Goal: Transaction & Acquisition: Subscribe to service/newsletter

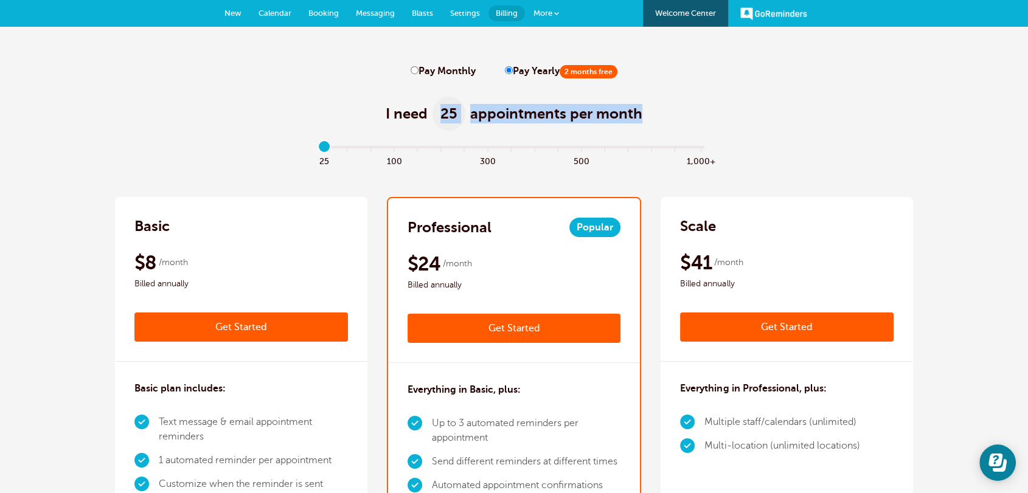
drag, startPoint x: 436, startPoint y: 111, endPoint x: 647, endPoint y: 111, distance: 211.0
click at [647, 111] on div "I need 25 appointments per month" at bounding box center [514, 107] width 798 height 60
copy h1 "25 appointments per month"
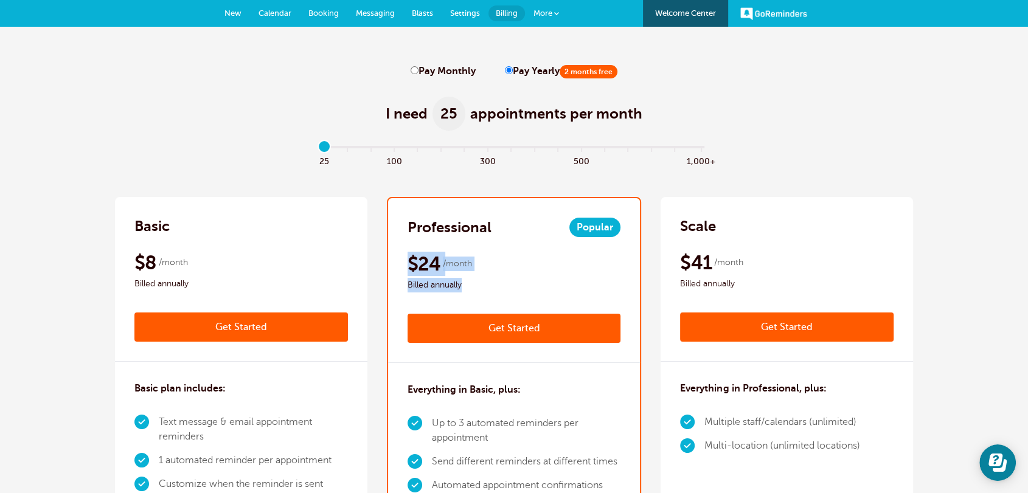
drag, startPoint x: 464, startPoint y: 286, endPoint x: 401, endPoint y: 266, distance: 66.4
click at [401, 266] on div "Professional Popular $29 /month Get Started $24 /month Billed annually Get Star…" at bounding box center [514, 280] width 252 height 165
copy div "$24 /month Billed annually"
drag, startPoint x: 327, startPoint y: 147, endPoint x: 392, endPoint y: 147, distance: 65.1
click at [392, 148] on input "range" at bounding box center [513, 149] width 393 height 2
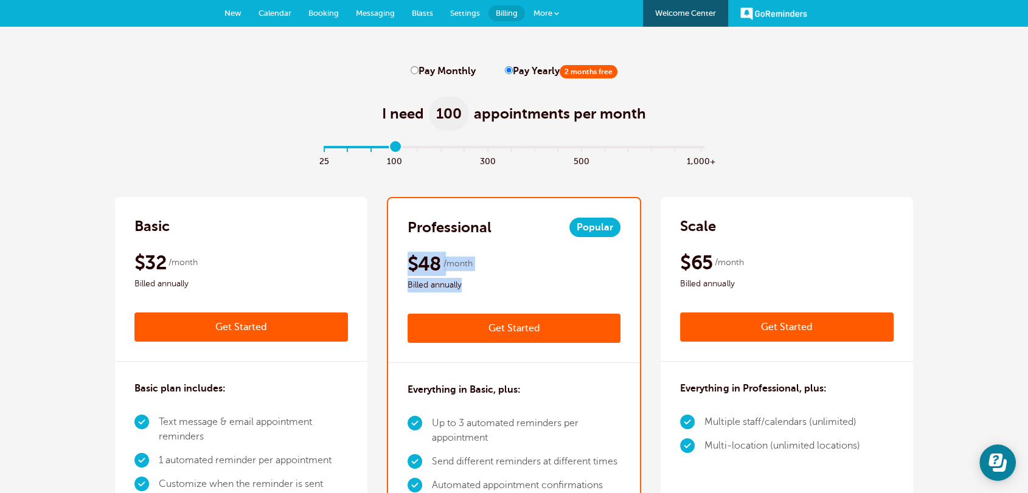
click at [478, 276] on div "$48 /month Billed annually" at bounding box center [513, 272] width 213 height 41
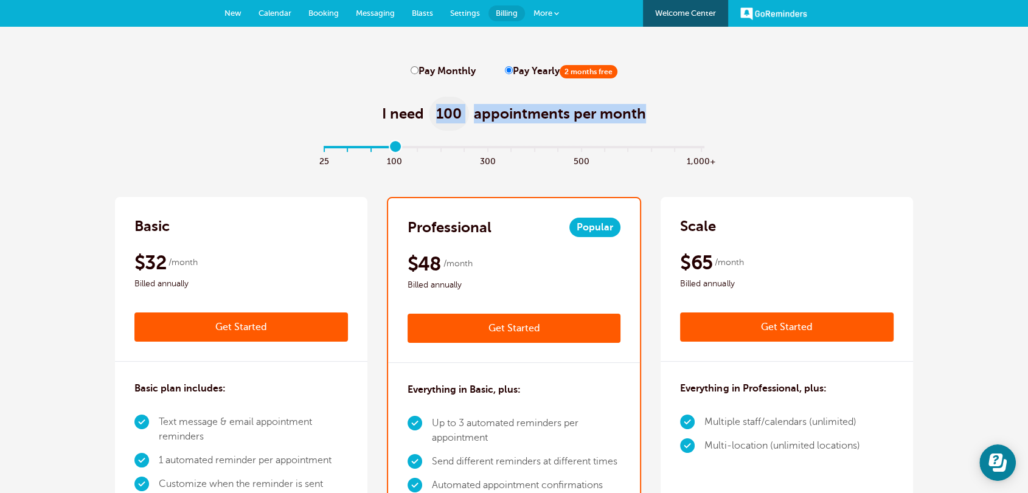
drag, startPoint x: 649, startPoint y: 112, endPoint x: 439, endPoint y: 113, distance: 210.4
click at [439, 113] on div "I need 100 appointments per month" at bounding box center [514, 107] width 798 height 60
copy h1 "100 appointments per month"
click at [237, 106] on div "I need 100 appointments per month" at bounding box center [514, 107] width 798 height 60
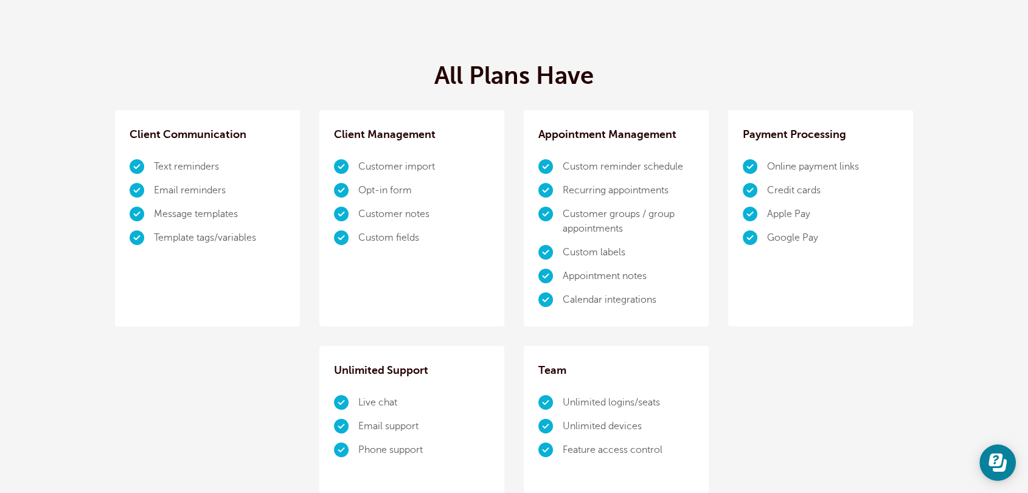
scroll to position [1104, 0]
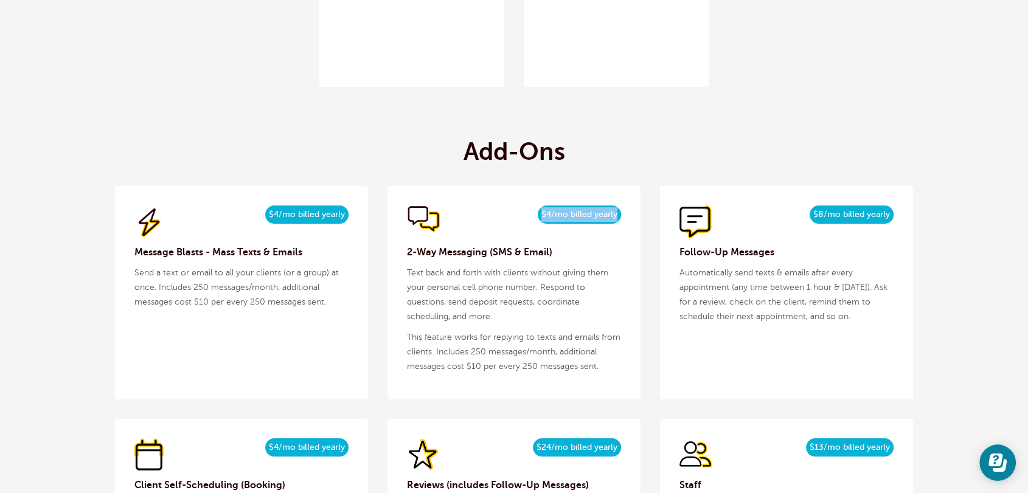
drag, startPoint x: 619, startPoint y: 212, endPoint x: 537, endPoint y: 214, distance: 82.1
click at [538, 214] on span "$4/mo billed yearly" at bounding box center [579, 215] width 83 height 18
copy span "$4/mo billed yearly"
click at [664, 123] on div "Add-Ons $5/month $4/mo billed yearly Message Blasts - Mass Texts & Emails Send …" at bounding box center [514, 473] width 798 height 713
drag, startPoint x: 893, startPoint y: 210, endPoint x: 799, endPoint y: 215, distance: 94.4
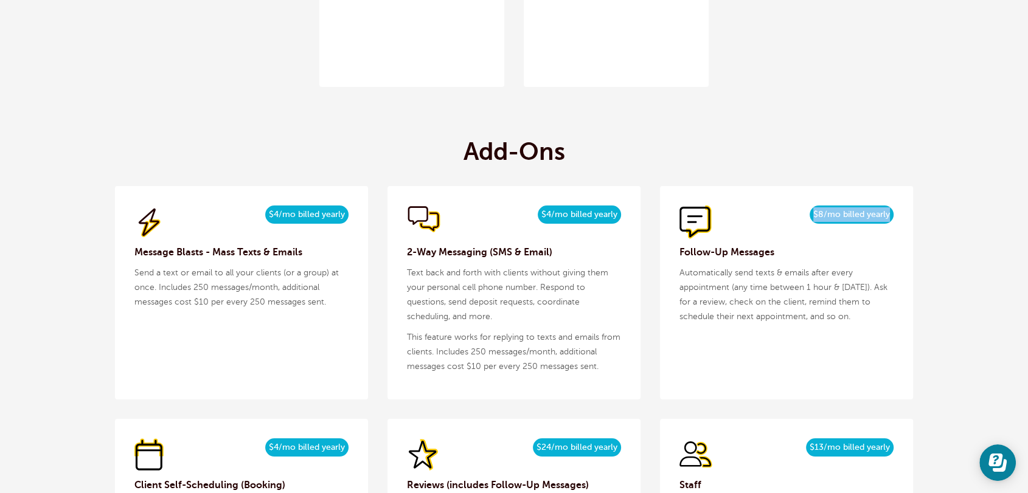
click at [799, 215] on div "$9/month $8/mo billed yearly" at bounding box center [786, 222] width 214 height 33
copy span "$8/mo billed yearly"
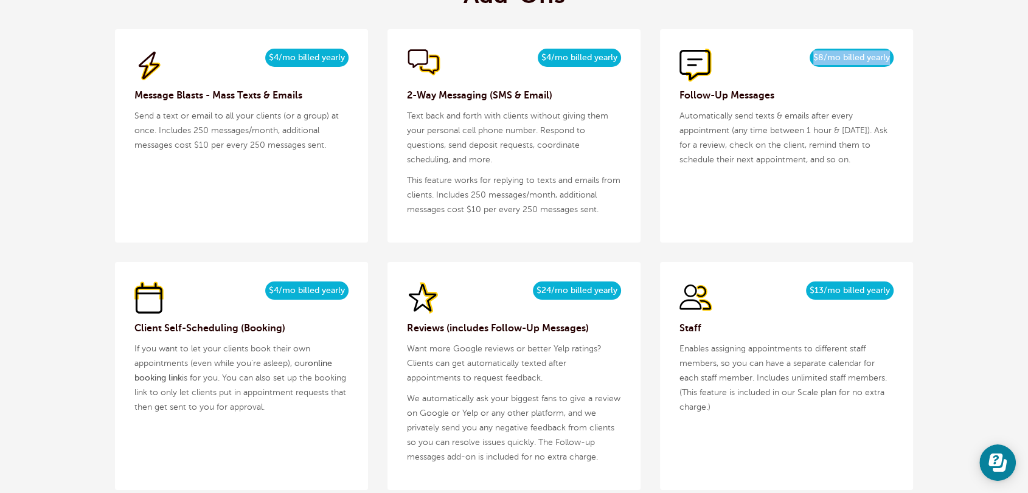
scroll to position [1576, 0]
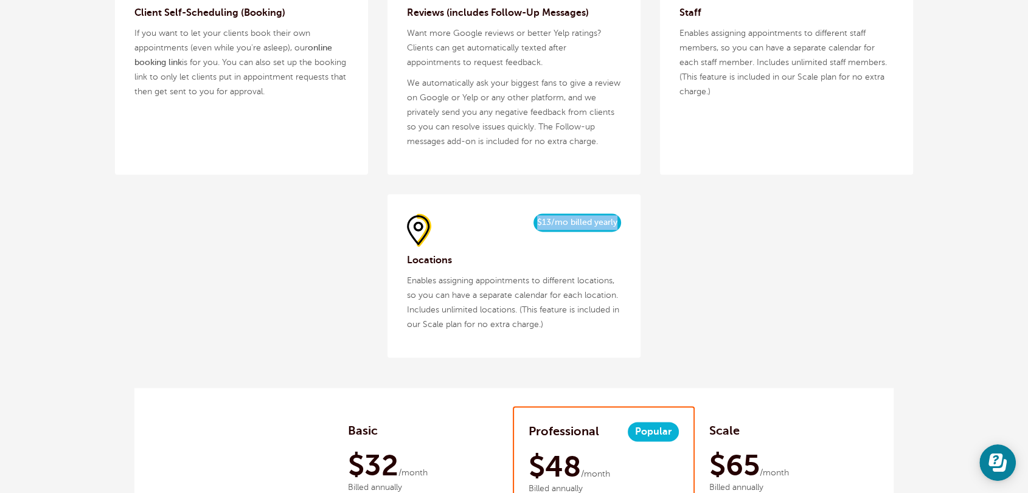
drag, startPoint x: 617, startPoint y: 223, endPoint x: 533, endPoint y: 222, distance: 84.5
click at [533, 222] on div "$15/month $13/mo billed yearly" at bounding box center [514, 229] width 214 height 33
copy span "$13/mo billed yearly"
click at [662, 151] on div "$15/month $13/mo billed yearly Staff Enables assigning appointments to differen…" at bounding box center [786, 60] width 253 height 228
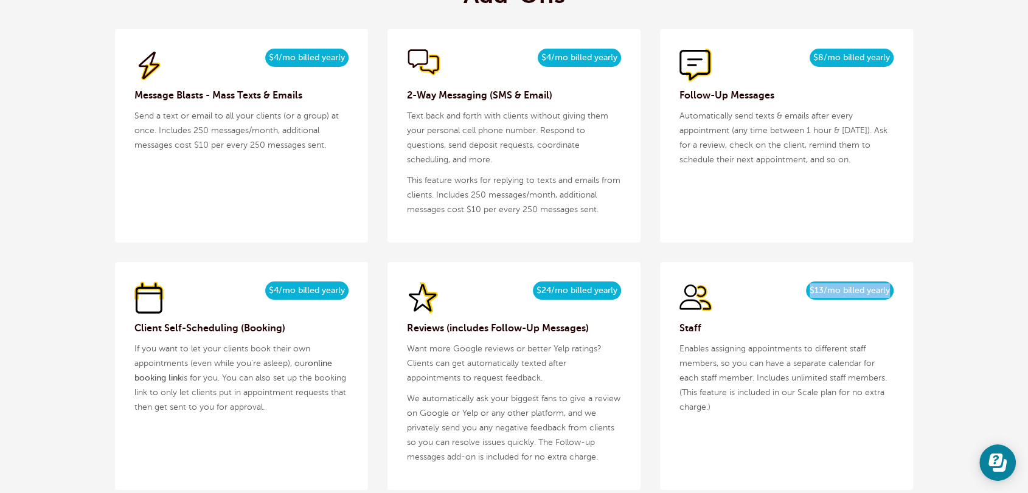
drag, startPoint x: 889, startPoint y: 288, endPoint x: 799, endPoint y: 288, distance: 90.6
click at [799, 288] on div "$15/month $13/mo billed yearly" at bounding box center [786, 298] width 214 height 33
copy span "$13/mo billed yearly"
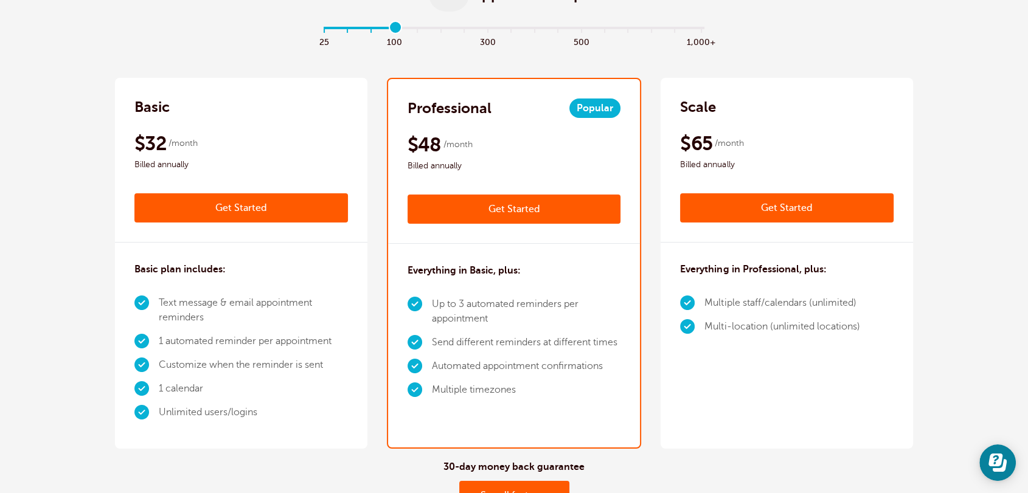
scroll to position [0, 0]
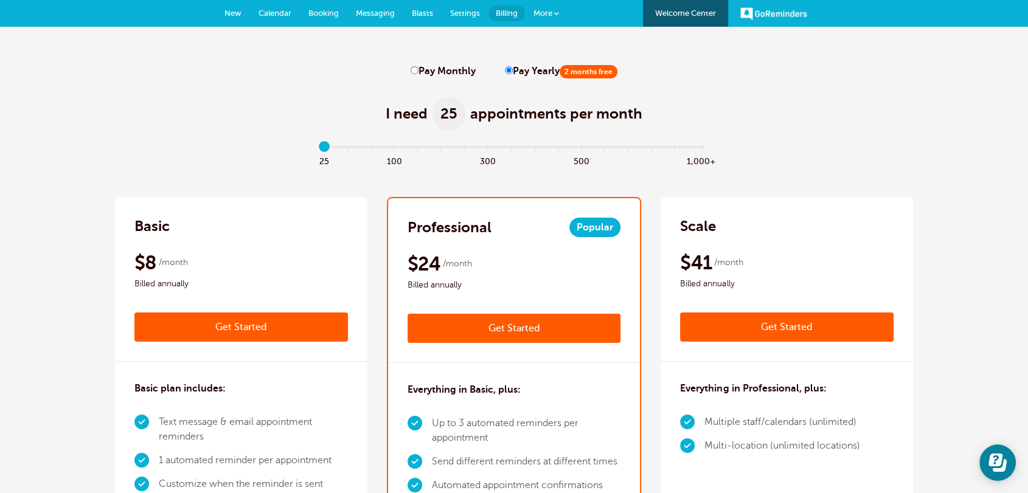
drag, startPoint x: 399, startPoint y: 148, endPoint x: 274, endPoint y: 148, distance: 124.7
click at [317, 148] on input "range" at bounding box center [513, 149] width 393 height 2
drag, startPoint x: 325, startPoint y: 145, endPoint x: 393, endPoint y: 157, distance: 69.2
type input "3"
click at [396, 151] on input "range" at bounding box center [513, 149] width 393 height 2
